Goal: Transaction & Acquisition: Book appointment/travel/reservation

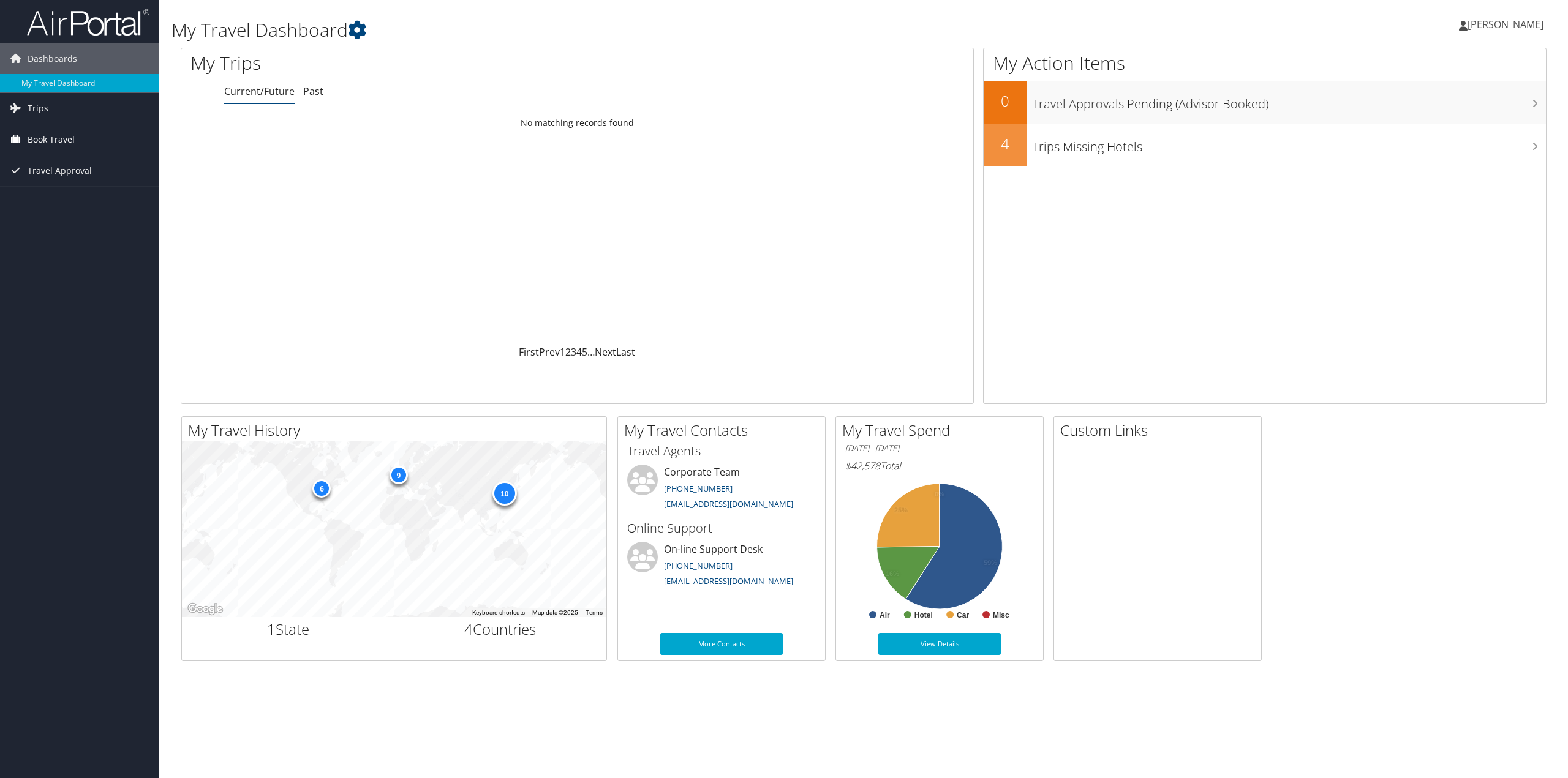
click at [68, 139] on span "Book Travel" at bounding box center [51, 140] width 47 height 31
click at [47, 223] on span "Travel Approval" at bounding box center [59, 226] width 64 height 31
click at [58, 202] on link "Book/Manage Online Trips" at bounding box center [79, 201] width 159 height 18
